Goal: Information Seeking & Learning: Find specific fact

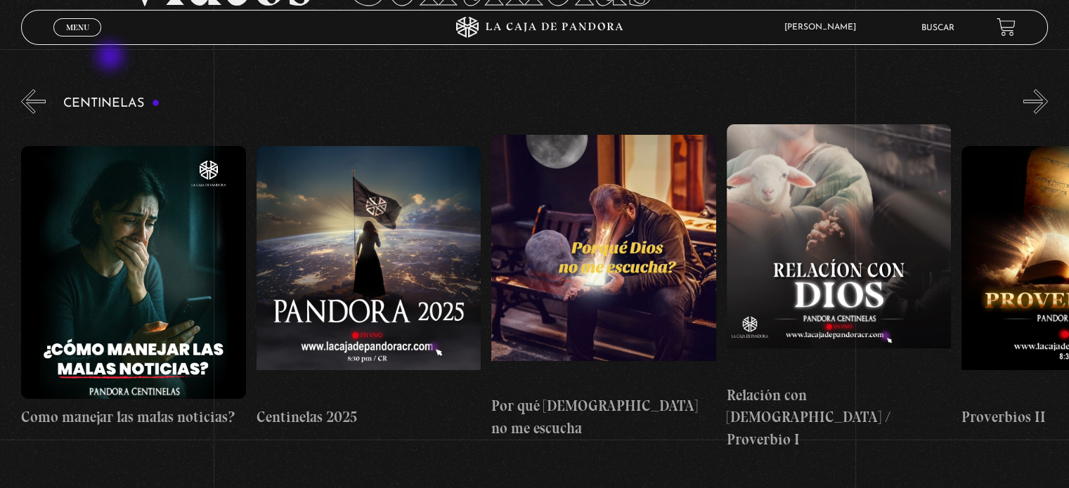
scroll to position [0, 5717]
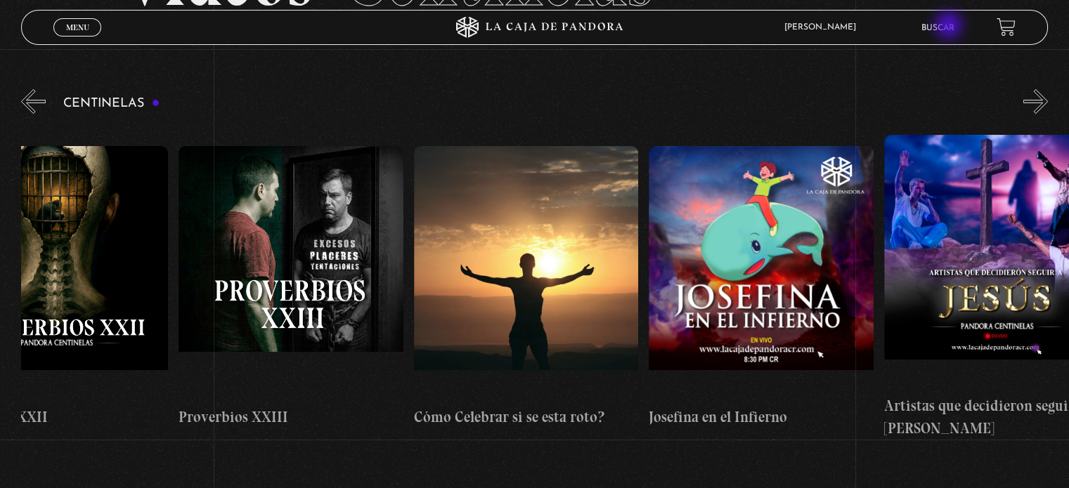
click at [950, 27] on link "Buscar" at bounding box center [937, 28] width 33 height 8
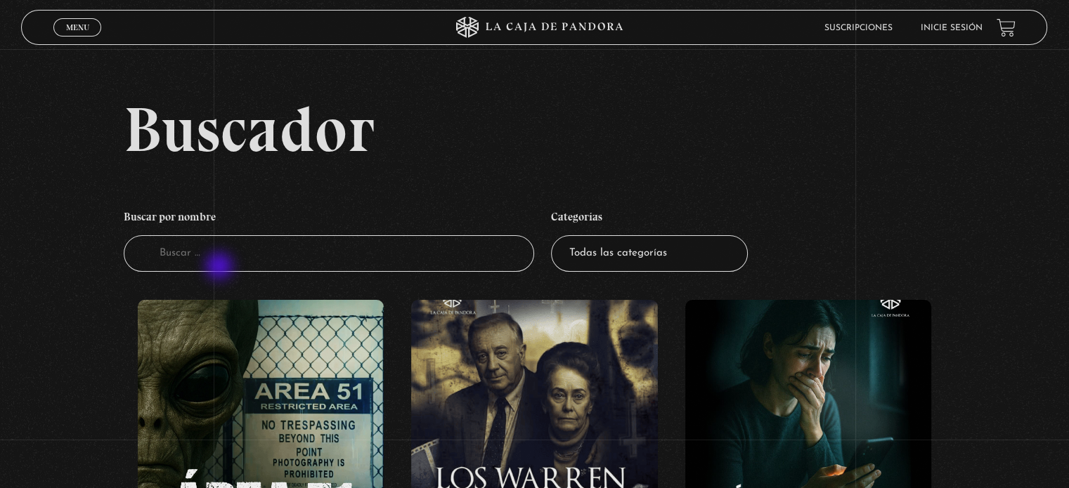
click at [221, 268] on input "Buscador" at bounding box center [329, 253] width 410 height 37
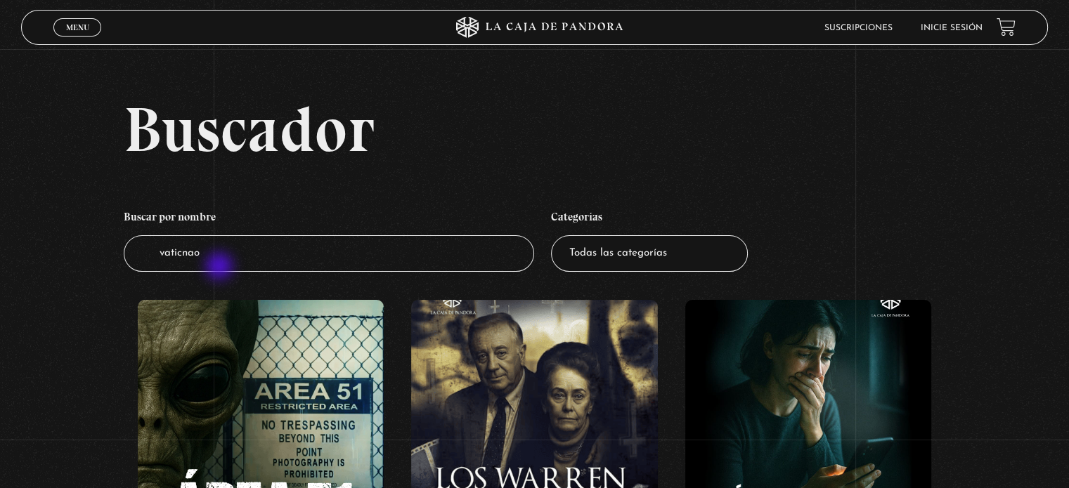
type input "vaticnao"
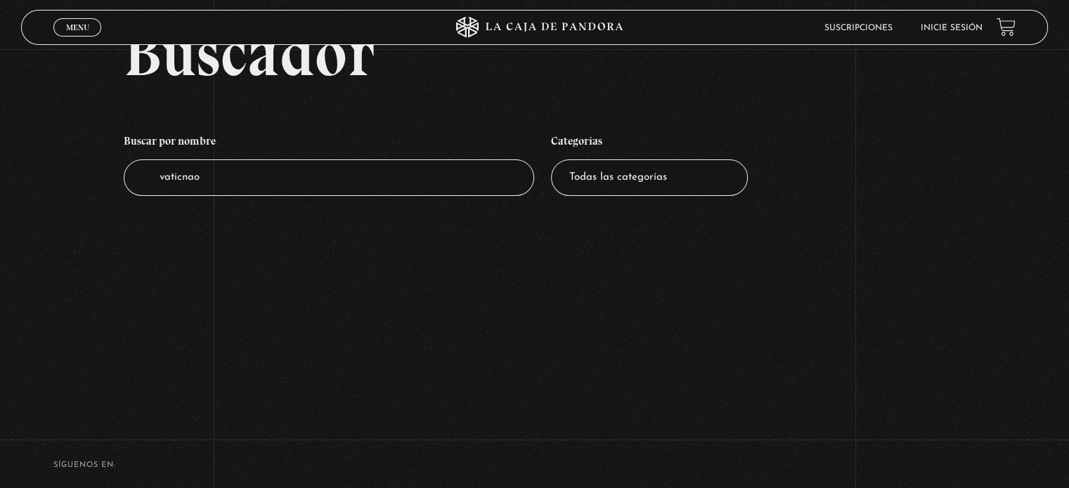
scroll to position [197, 0]
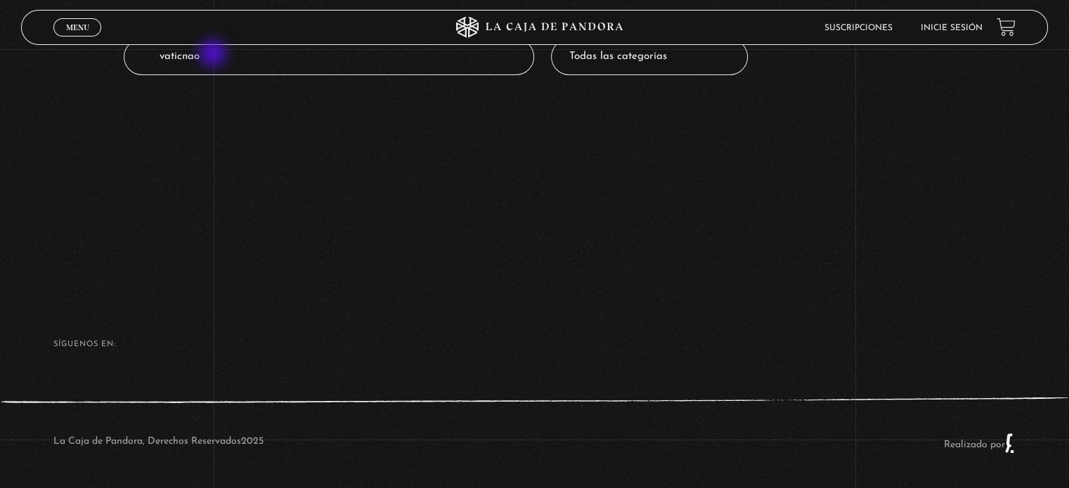
click at [214, 55] on input "vaticnao" at bounding box center [329, 57] width 410 height 37
type input "vaticano"
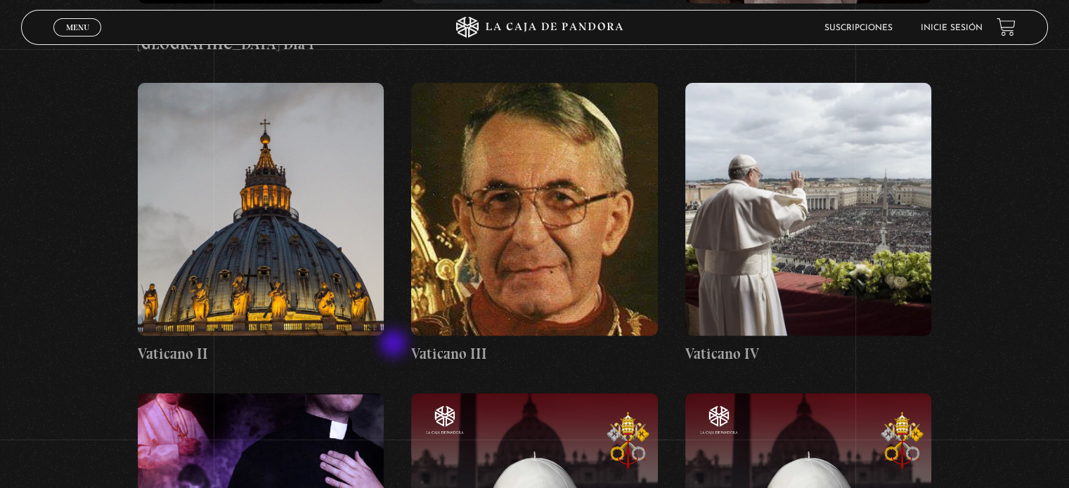
scroll to position [550, 0]
click at [834, 242] on figure at bounding box center [808, 208] width 246 height 253
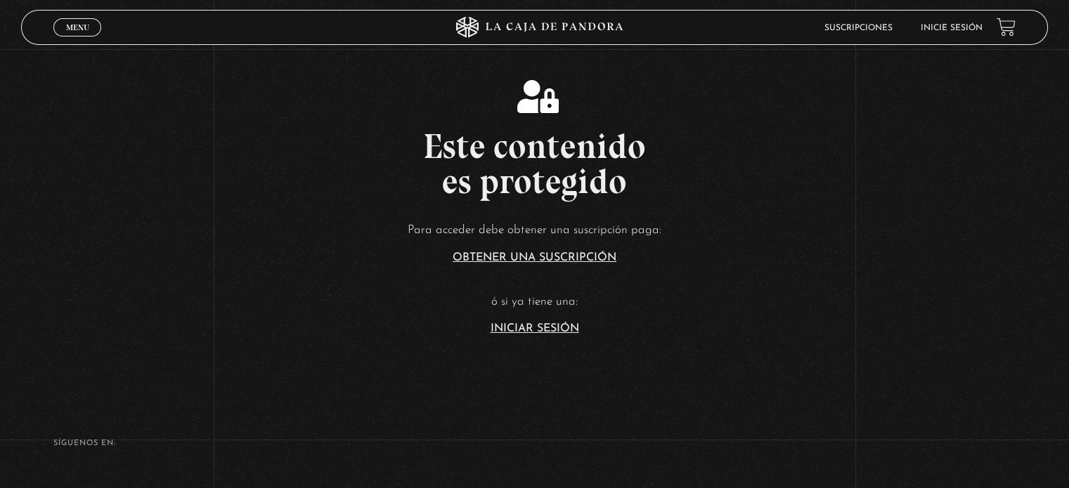
click at [535, 332] on link "Iniciar Sesión" at bounding box center [534, 328] width 89 height 11
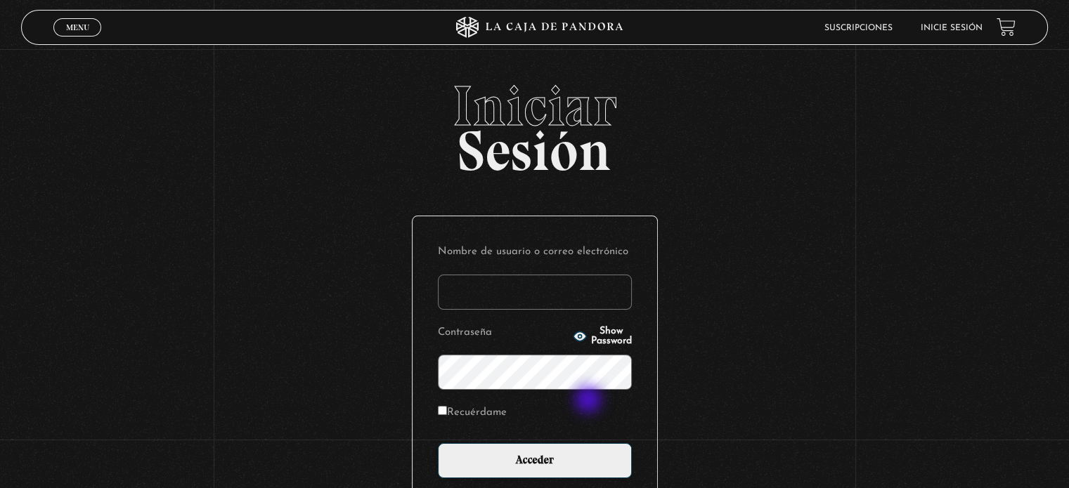
type input "Zuly"
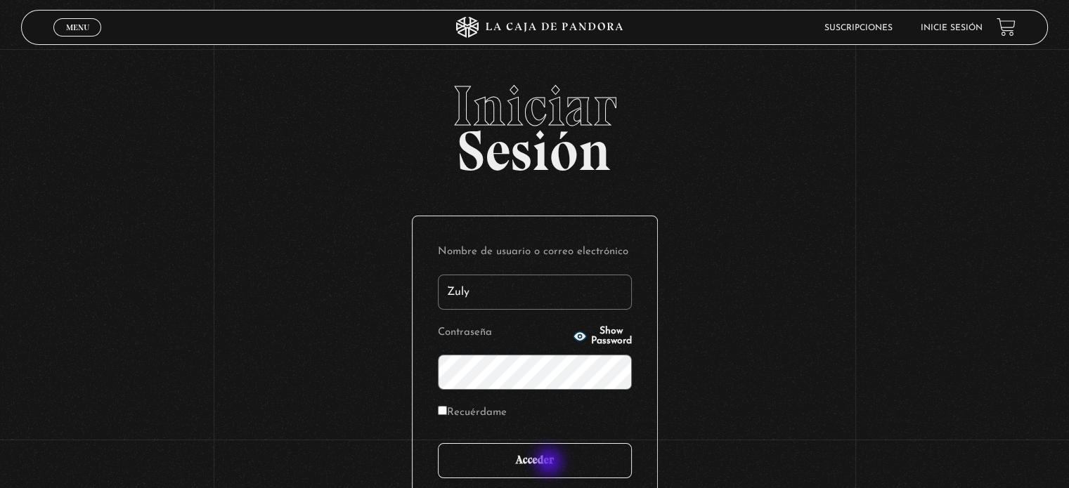
click at [545, 469] on input "Acceder" at bounding box center [535, 460] width 194 height 35
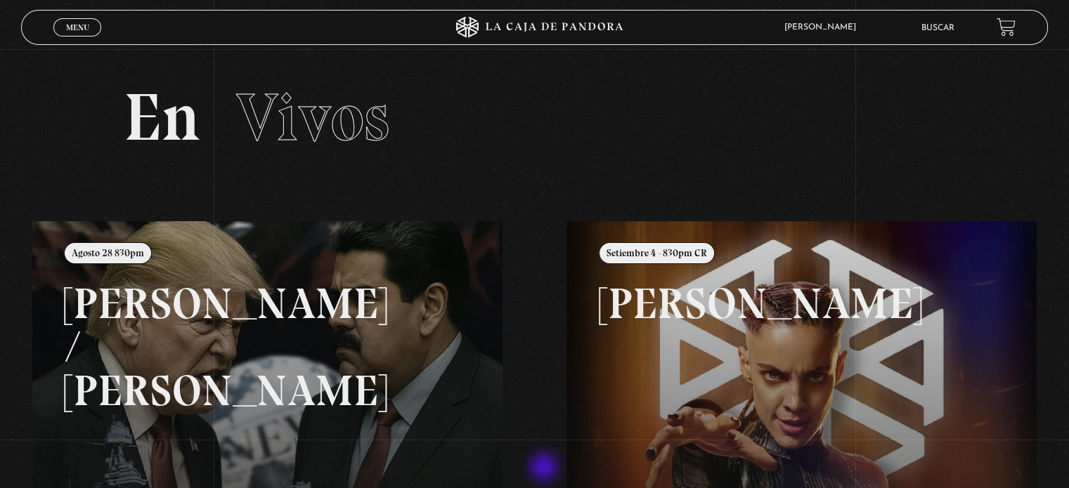
click at [945, 11] on div "[PERSON_NAME] En vivos Pandora Centinelas Mi cuenta Salir [GEOGRAPHIC_DATA]" at bounding box center [855, 27] width 320 height 32
click at [954, 28] on link "Buscar" at bounding box center [937, 28] width 33 height 8
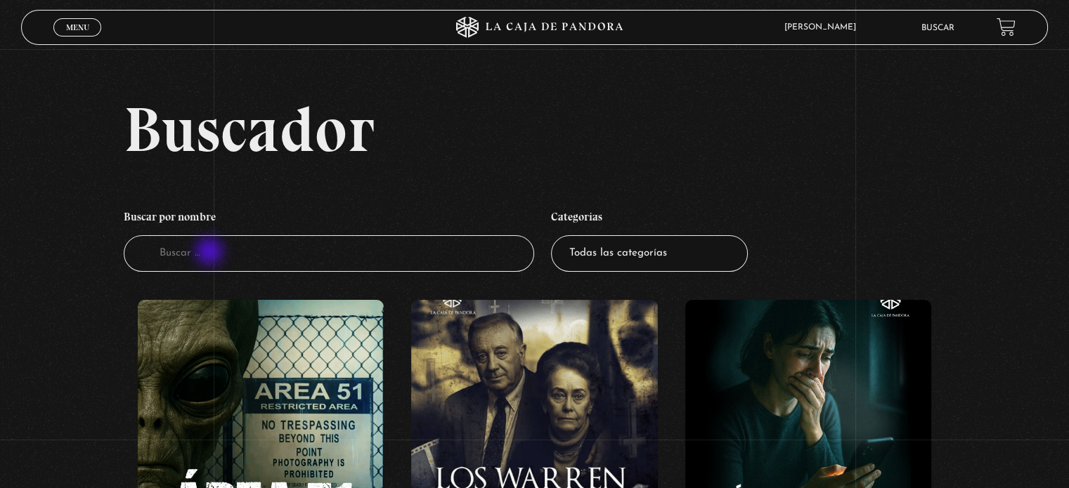
click at [211, 253] on input "Buscador" at bounding box center [329, 253] width 410 height 37
type input "c"
type input "vaticano"
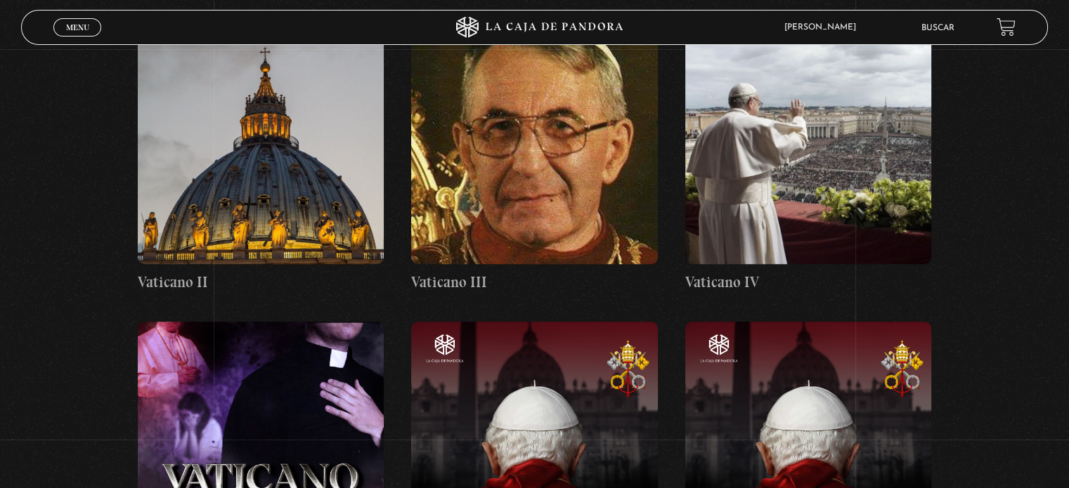
scroll to position [622, 0]
click at [817, 152] on figure at bounding box center [808, 137] width 246 height 253
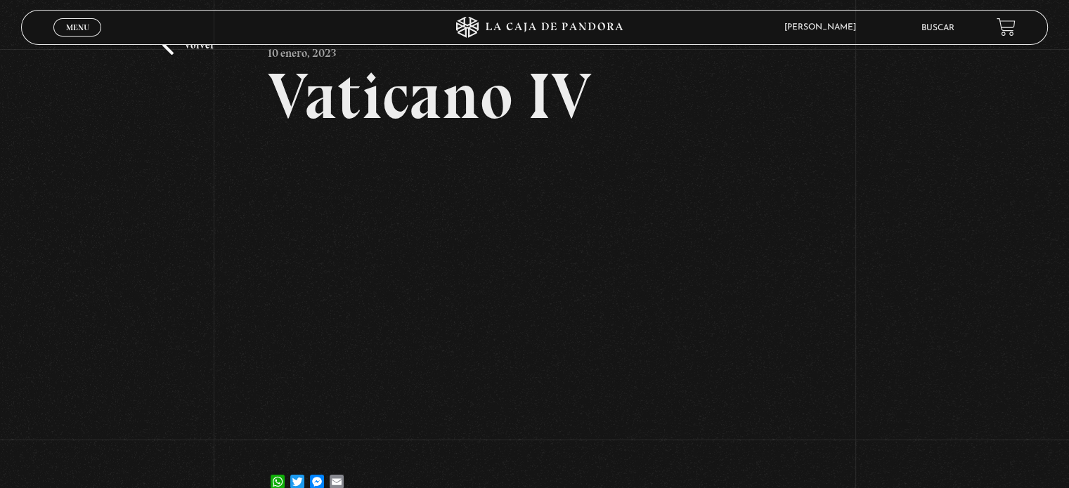
scroll to position [105, 0]
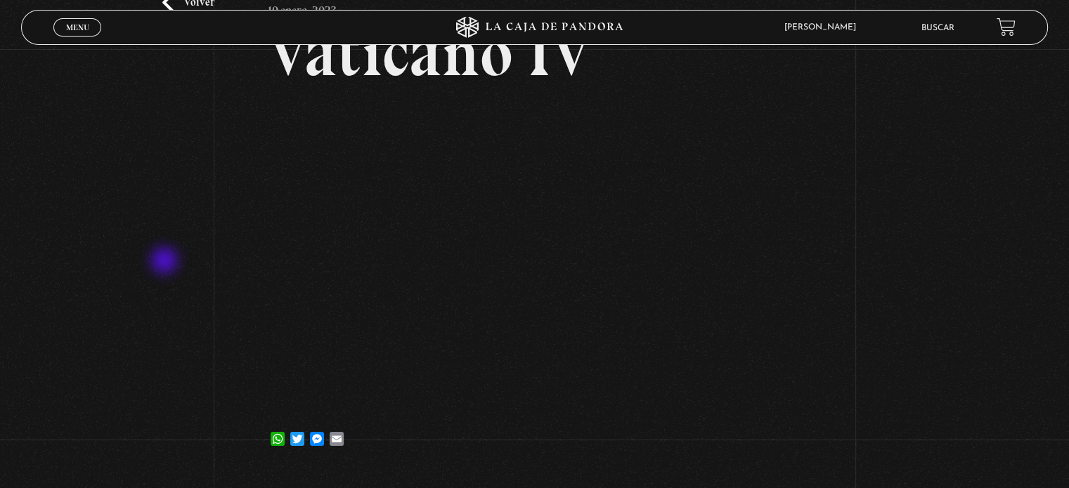
click at [166, 262] on div "Volver 10 enero, 2023 Vaticano IV WhatsApp Twitter Messenger Email" at bounding box center [534, 207] width 1069 height 527
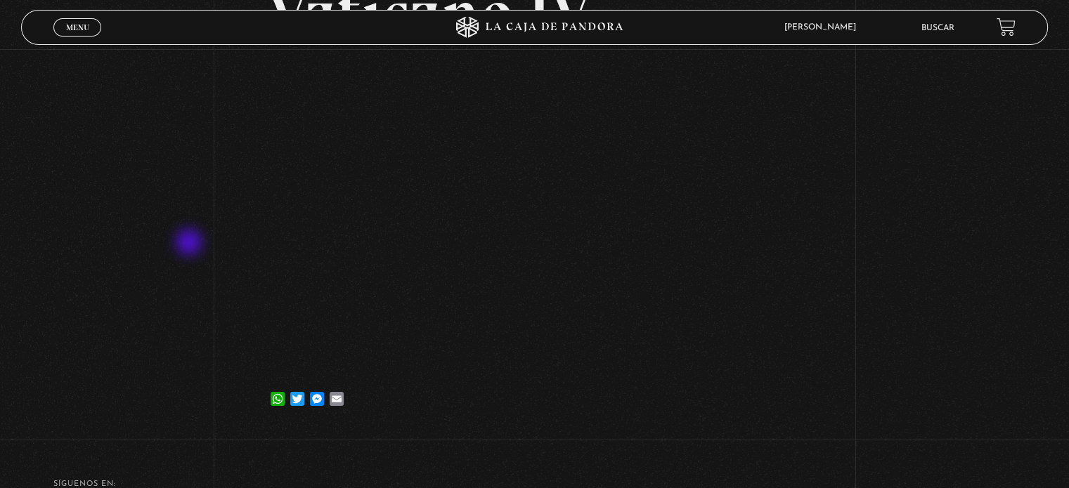
scroll to position [143, 0]
click at [935, 152] on div "Volver 10 enero, 2023 Vaticano IV WhatsApp Twitter Messenger Email" at bounding box center [534, 169] width 1069 height 527
click at [96, 208] on div "Volver 10 enero, 2023 Vaticano IV WhatsApp Twitter Messenger Email" at bounding box center [534, 169] width 1069 height 527
click at [151, 212] on div "Volver 10 enero, 2023 Vaticano IV WhatsApp Twitter Messenger Email" at bounding box center [534, 169] width 1069 height 527
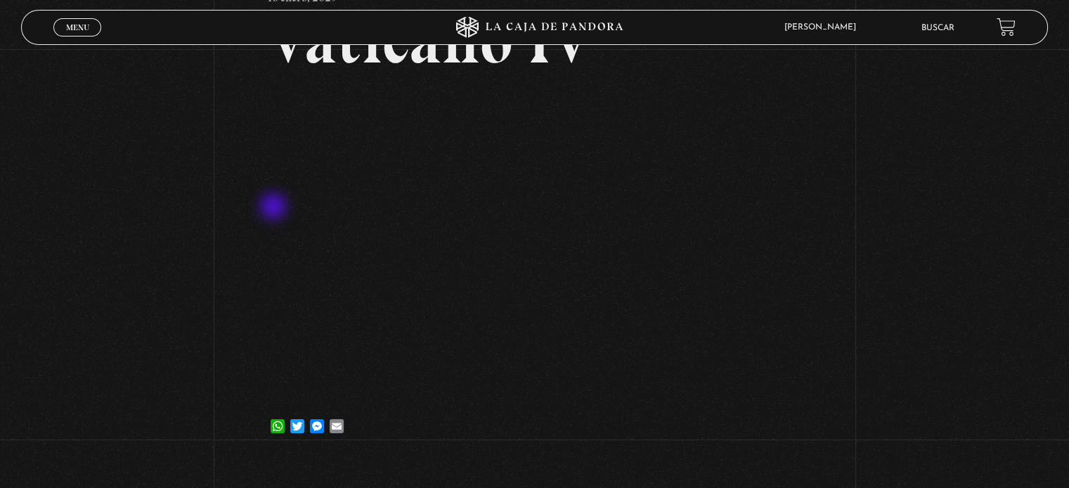
scroll to position [109, 0]
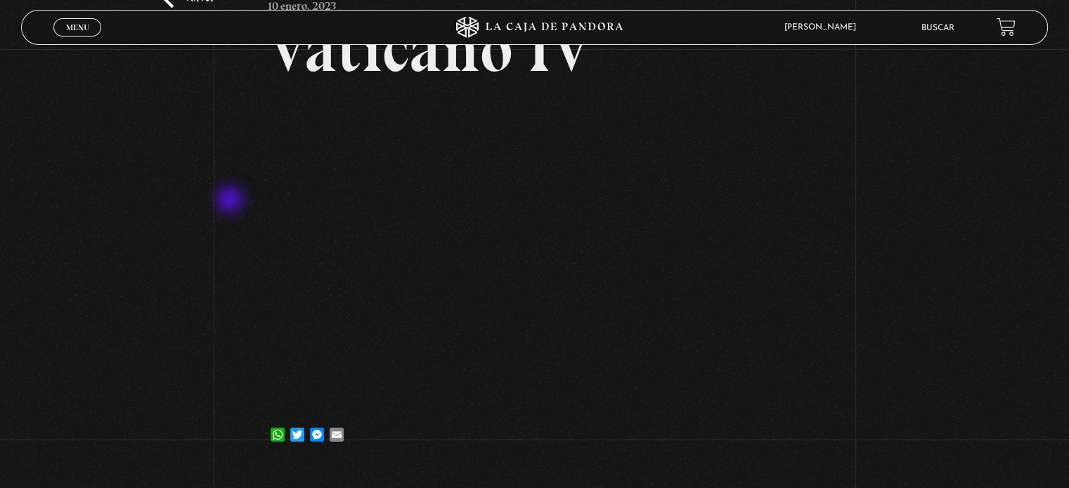
click at [231, 201] on div "Volver 10 enero, 2023 Vaticano IV WhatsApp Twitter Messenger Email" at bounding box center [534, 203] width 1069 height 527
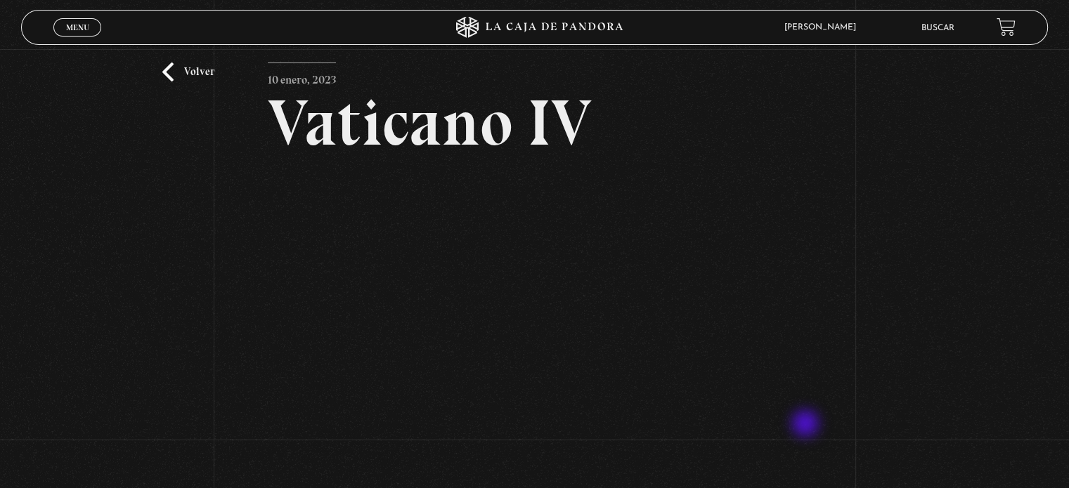
scroll to position [77, 0]
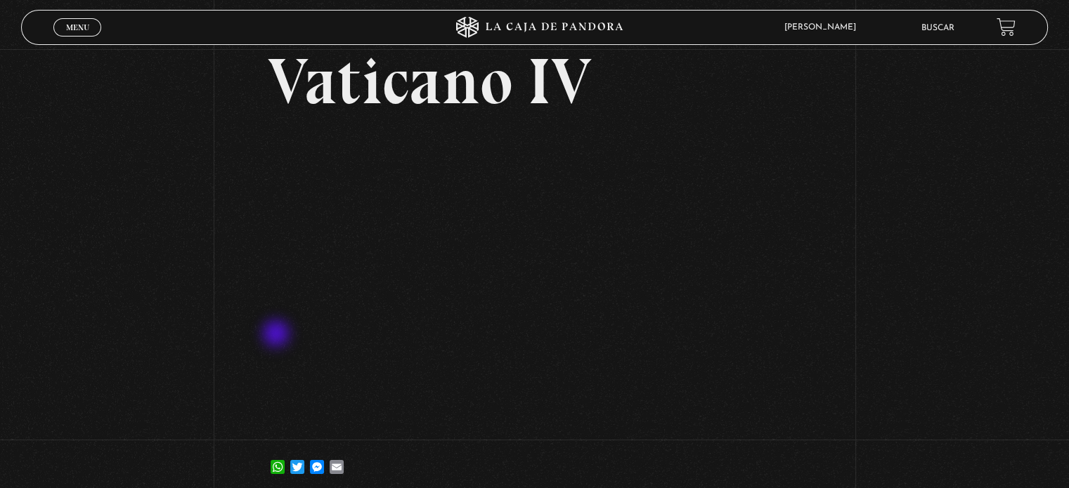
click at [951, 10] on header "Menu Cerrar Zuly Gonzalez En vivos Pandora Centinelas Mi cuenta Salir Buscar" at bounding box center [534, 27] width 1026 height 35
click at [939, 30] on link "Buscar" at bounding box center [937, 28] width 33 height 8
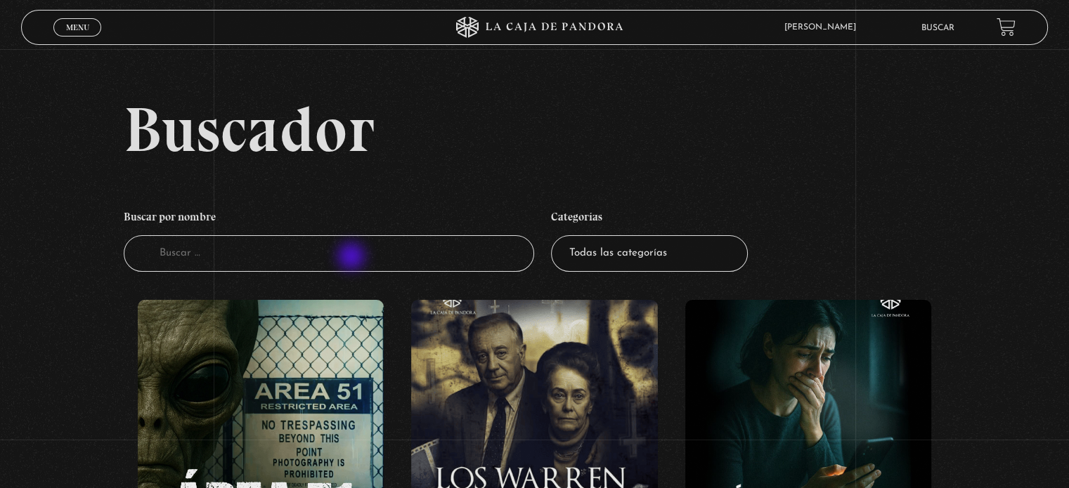
click at [353, 258] on input "Buscador" at bounding box center [329, 253] width 410 height 37
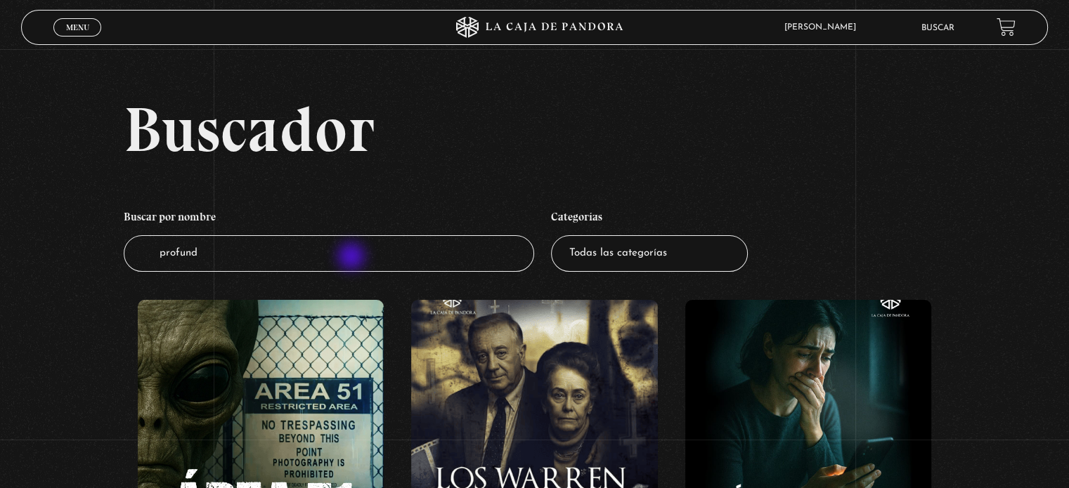
type input "profundo"
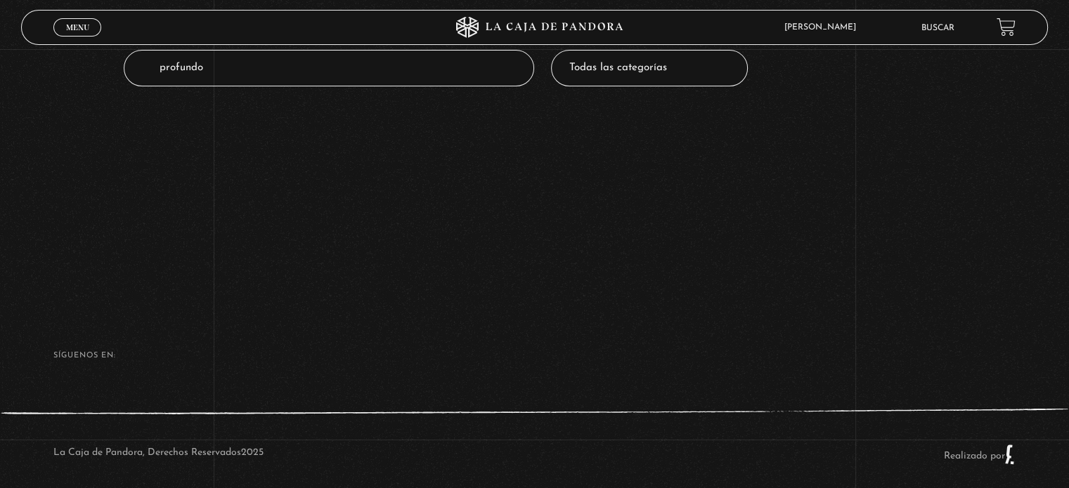
scroll to position [183, 0]
